Goal: Transaction & Acquisition: Download file/media

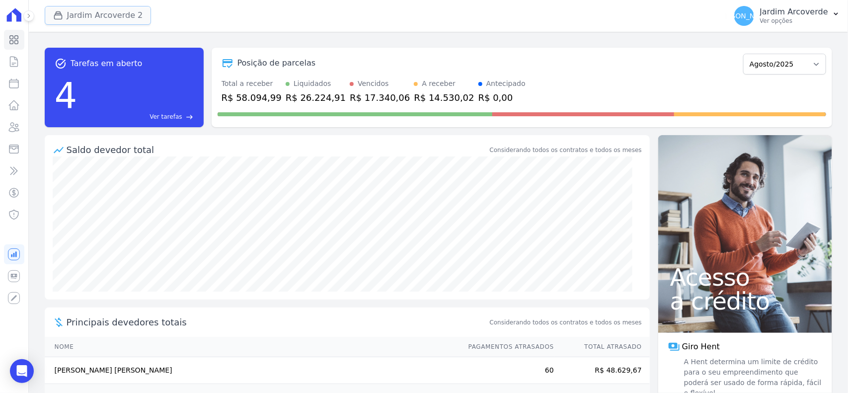
click at [116, 15] on button "Jardim Arcoverde 2" at bounding box center [98, 15] width 107 height 19
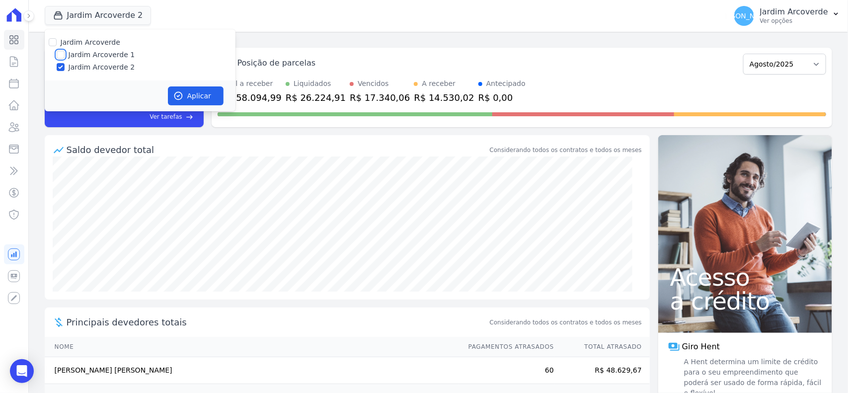
click at [59, 53] on input "Jardim Arcoverde 1" at bounding box center [61, 55] width 8 height 8
checkbox input "true"
click at [204, 100] on button "Aplicar" at bounding box center [196, 95] width 56 height 19
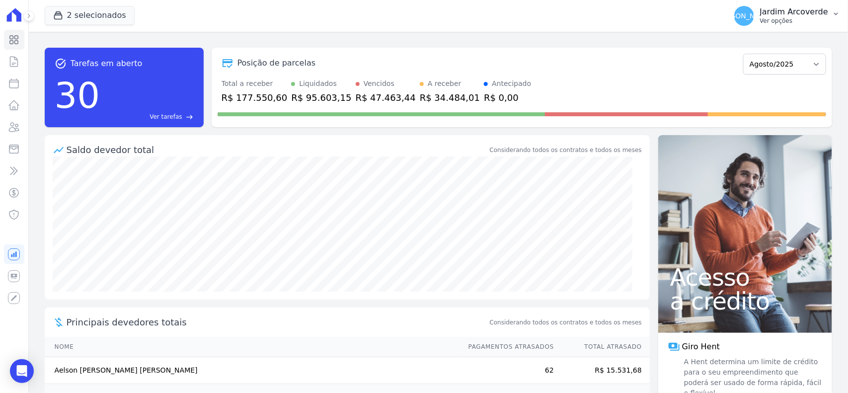
click at [796, 4] on button "[PERSON_NAME][GEOGRAPHIC_DATA] Ver opções" at bounding box center [787, 16] width 122 height 28
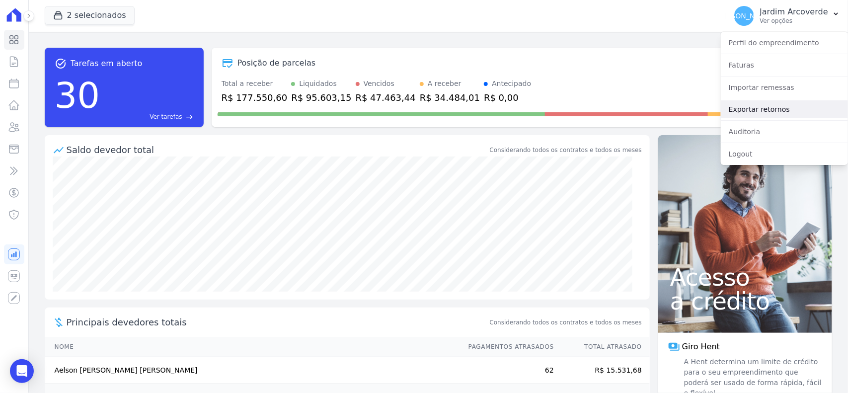
click at [805, 114] on link "Exportar retornos" at bounding box center [784, 109] width 127 height 18
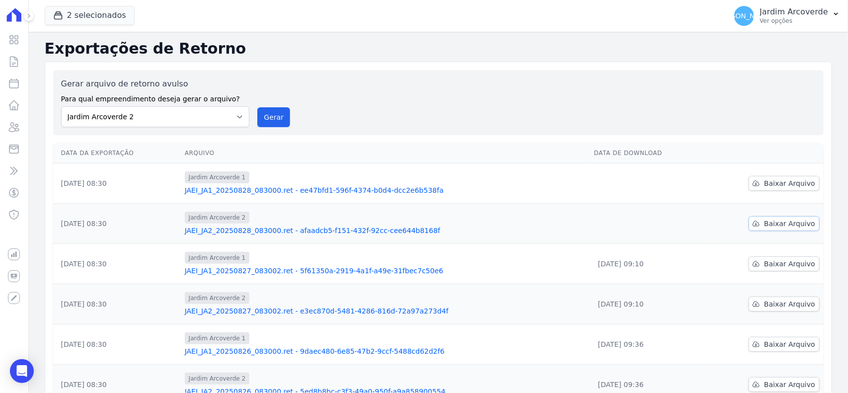
click at [758, 228] on link "Baixar Arquivo" at bounding box center [783, 223] width 71 height 15
click at [790, 177] on link "Baixar Arquivo" at bounding box center [783, 183] width 71 height 15
